Goal: Information Seeking & Learning: Learn about a topic

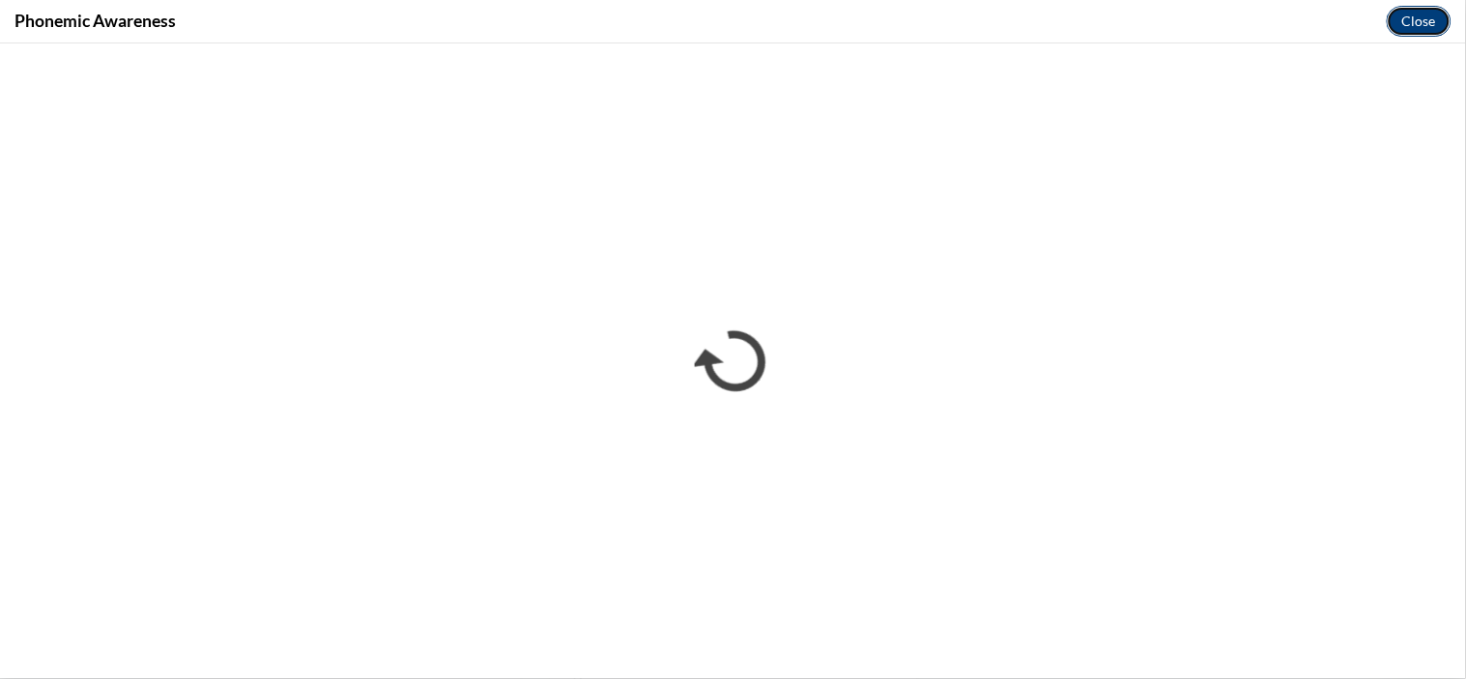
click at [1402, 25] on button "Close" at bounding box center [1419, 21] width 65 height 31
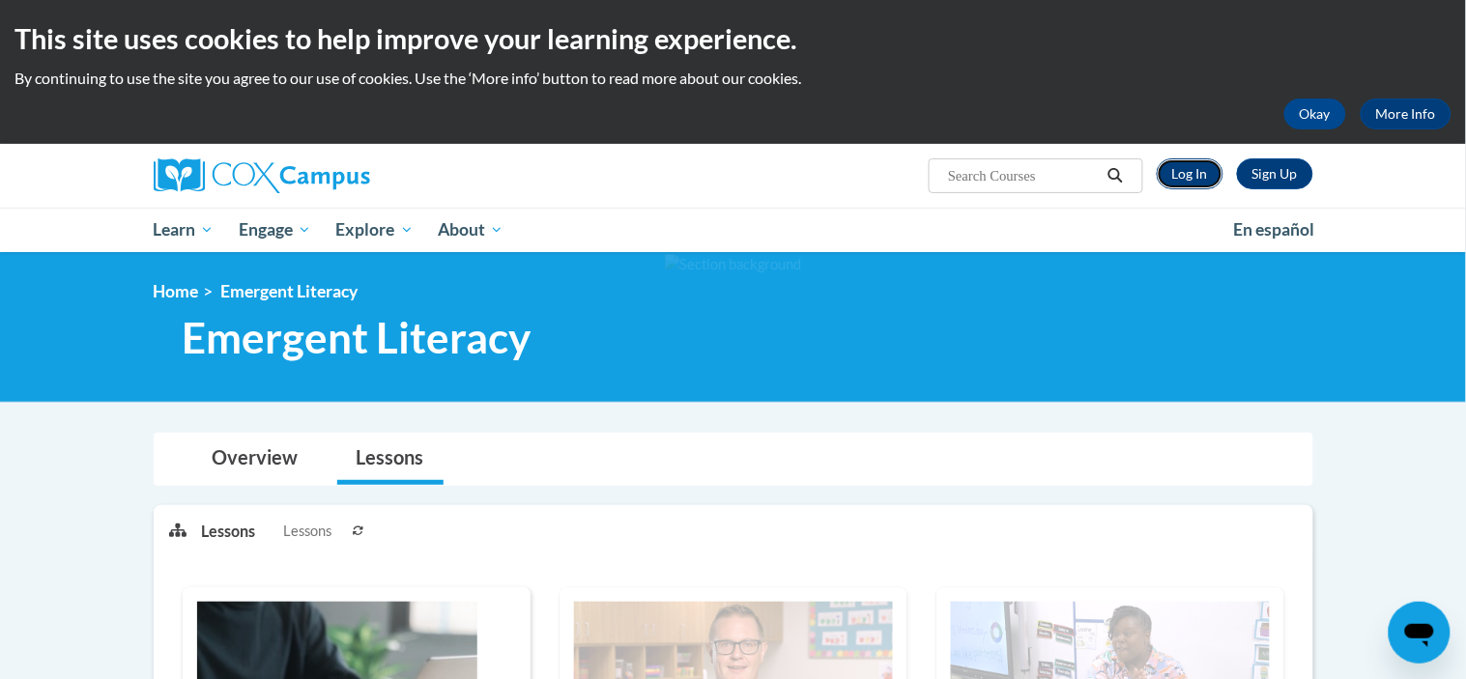
click at [1174, 177] on link "Log In" at bounding box center [1190, 173] width 67 height 31
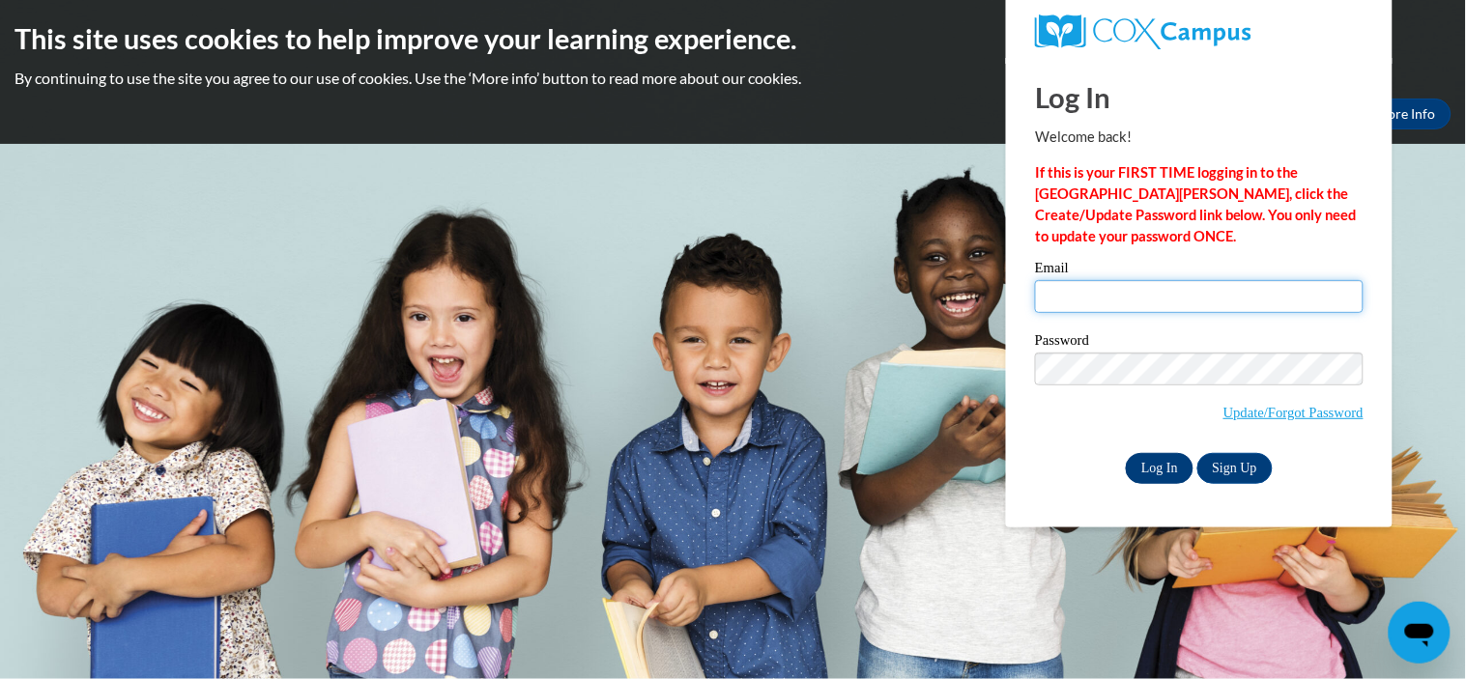
type input "sherrybridges30@gmail.com"
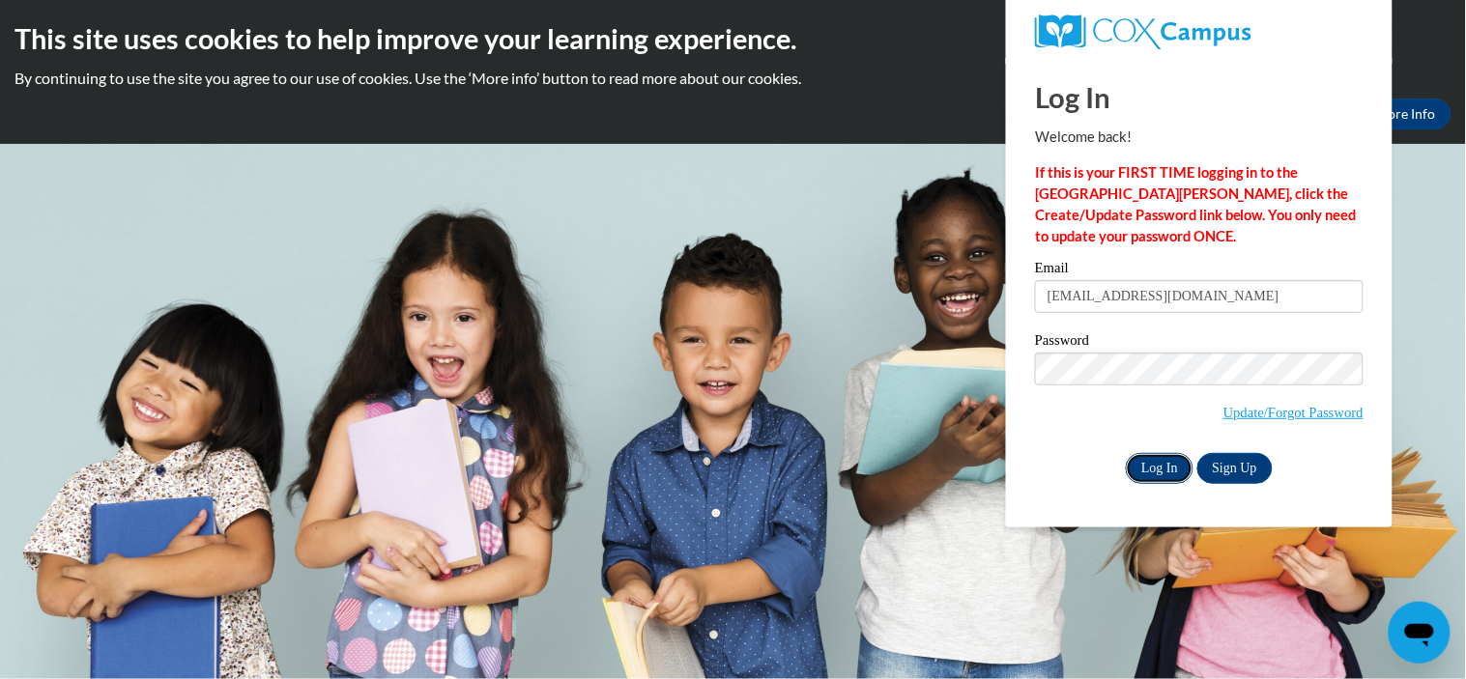
click at [1155, 475] on input "Log In" at bounding box center [1160, 468] width 68 height 31
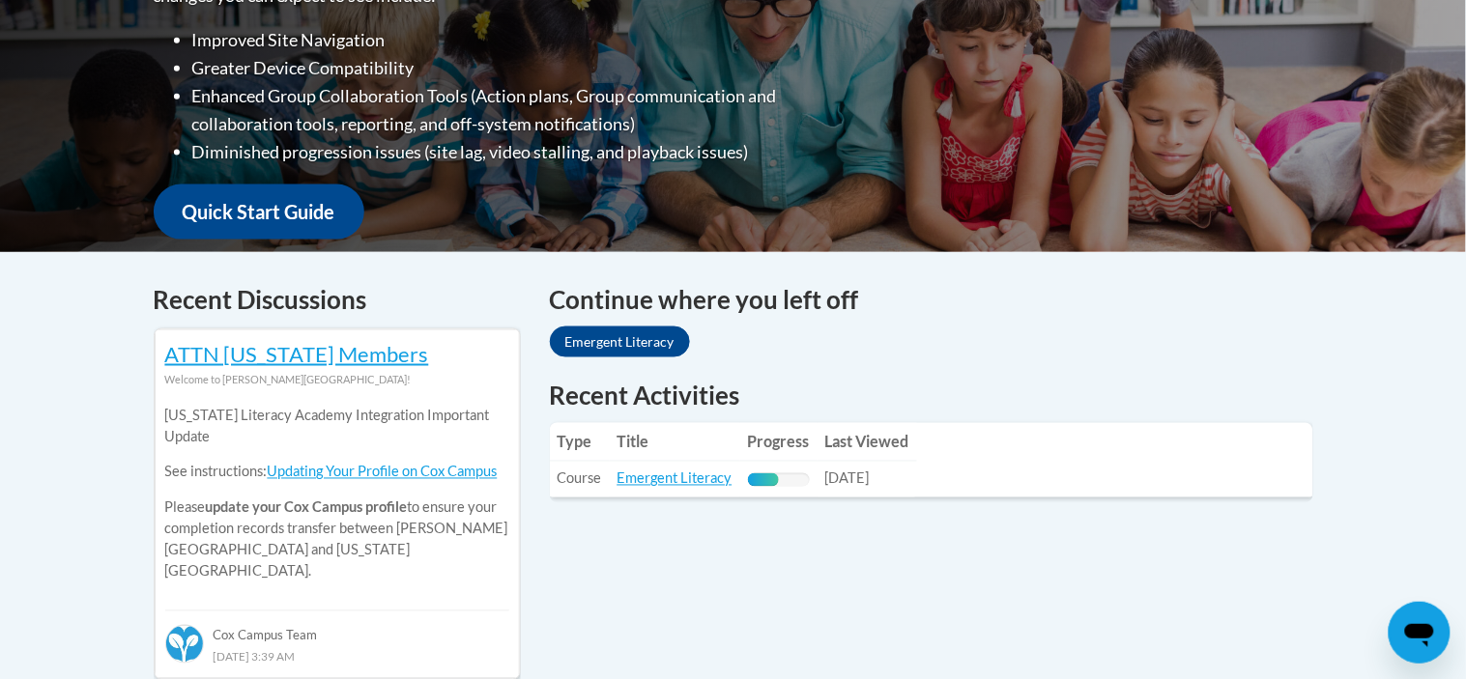
scroll to position [593, 0]
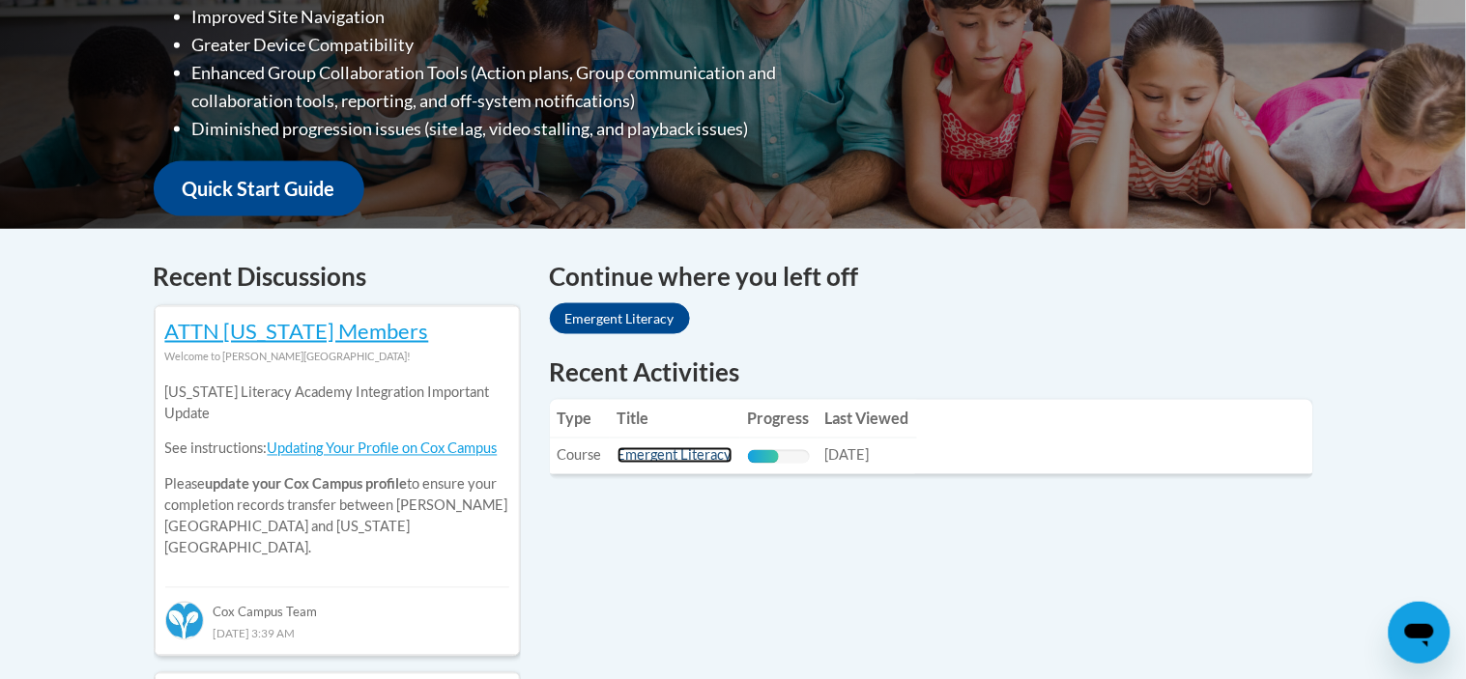
click at [643, 462] on link "Emergent Literacy" at bounding box center [674, 455] width 115 height 16
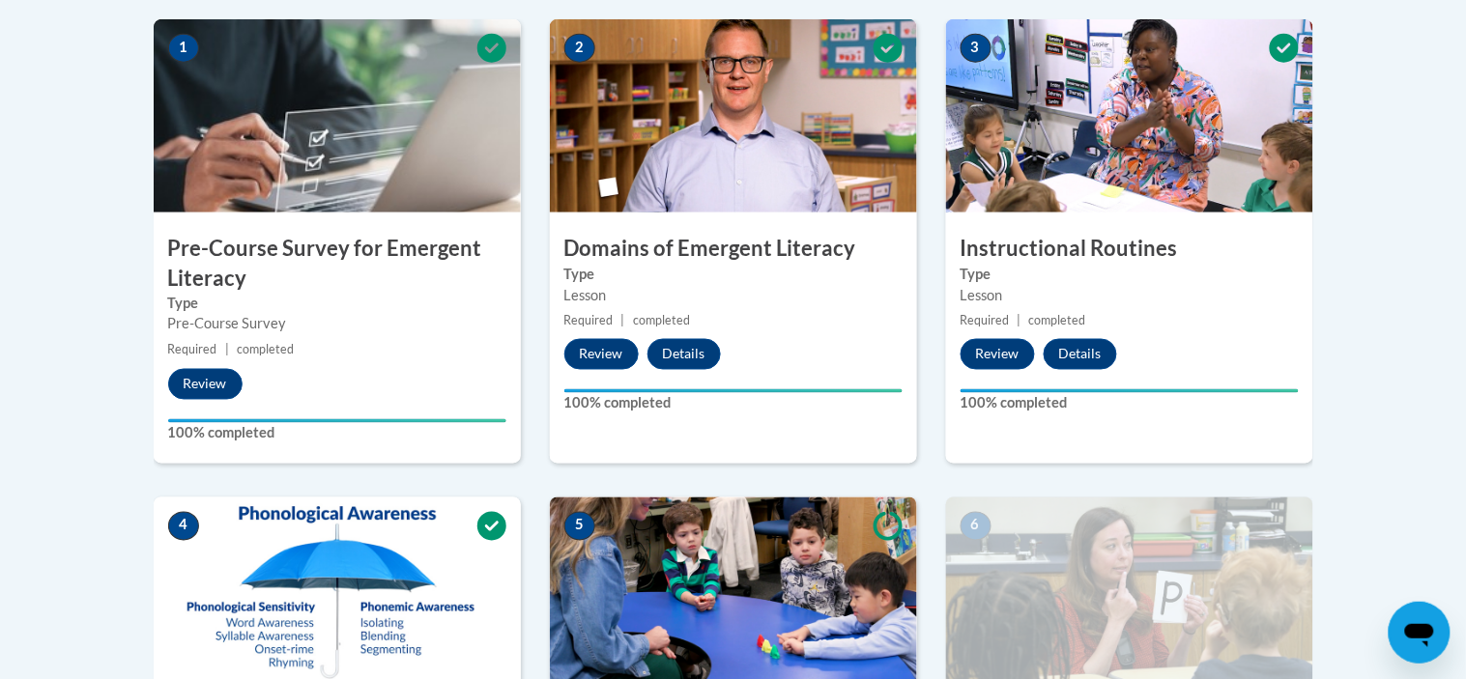
scroll to position [1187, 0]
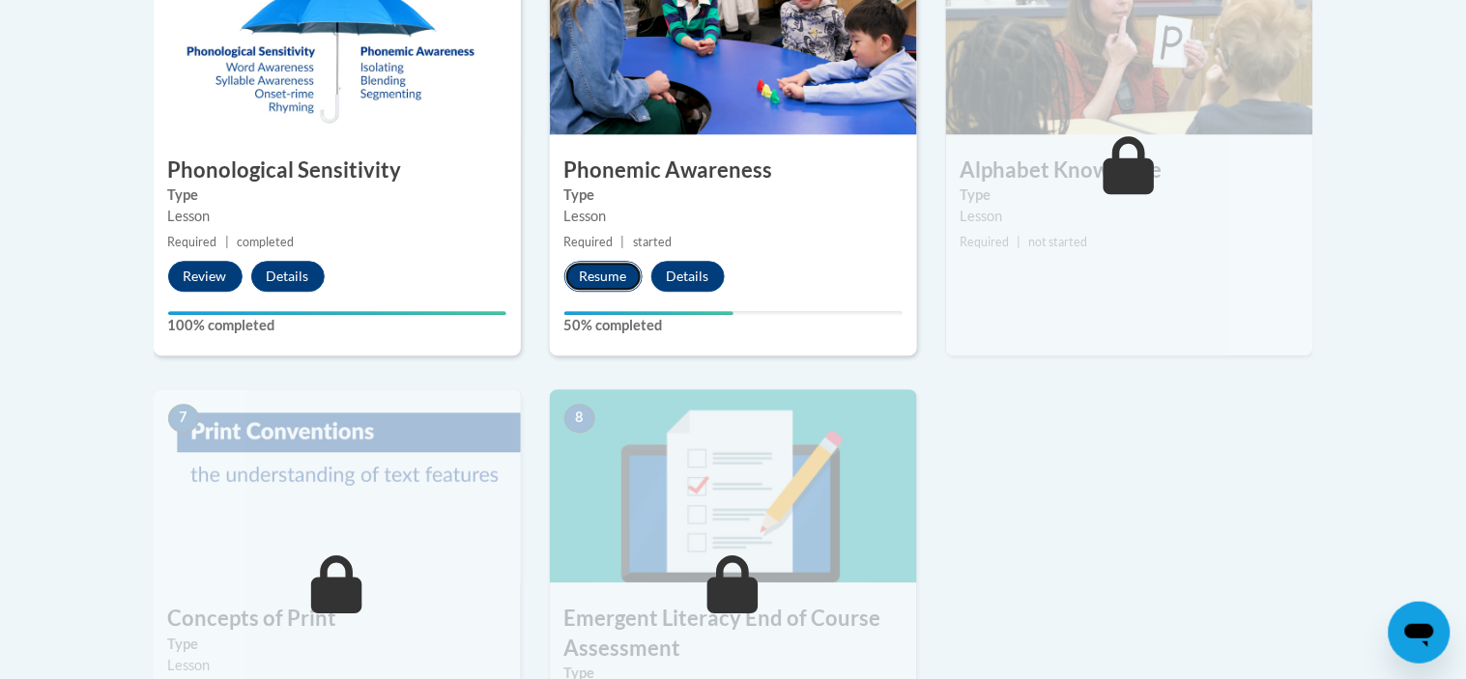
click at [616, 273] on button "Resume" at bounding box center [603, 276] width 78 height 31
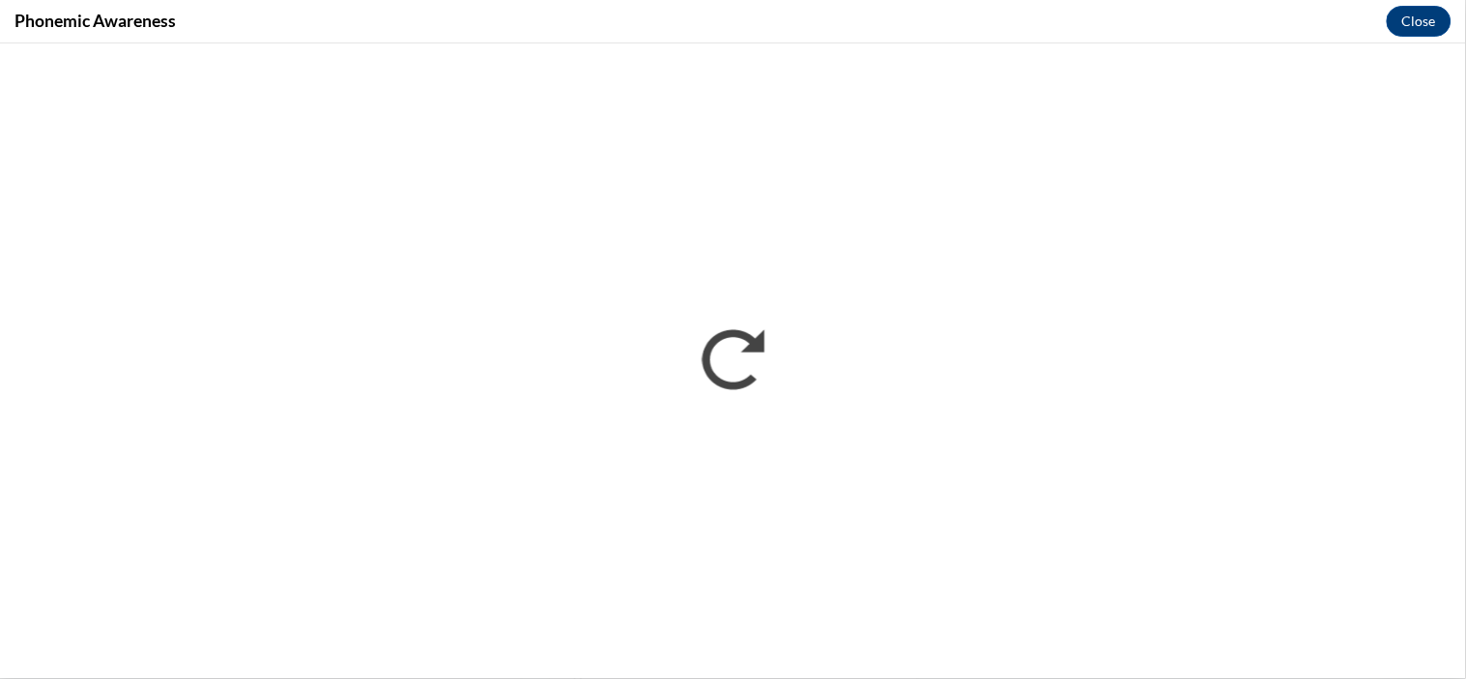
scroll to position [0, 0]
